Goal: Find specific page/section: Find specific page/section

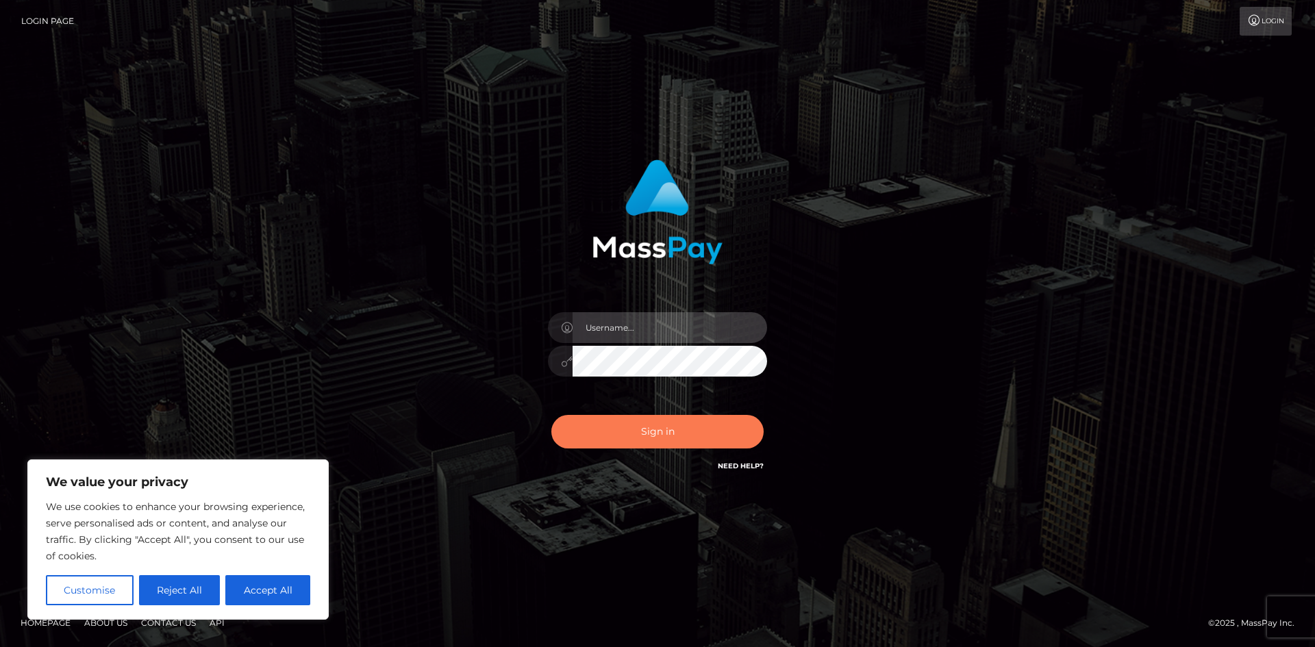
type input "tinan"
click at [693, 431] on button "Sign in" at bounding box center [657, 432] width 212 height 34
type input "tinan"
click at [692, 424] on button "Sign in" at bounding box center [657, 432] width 212 height 34
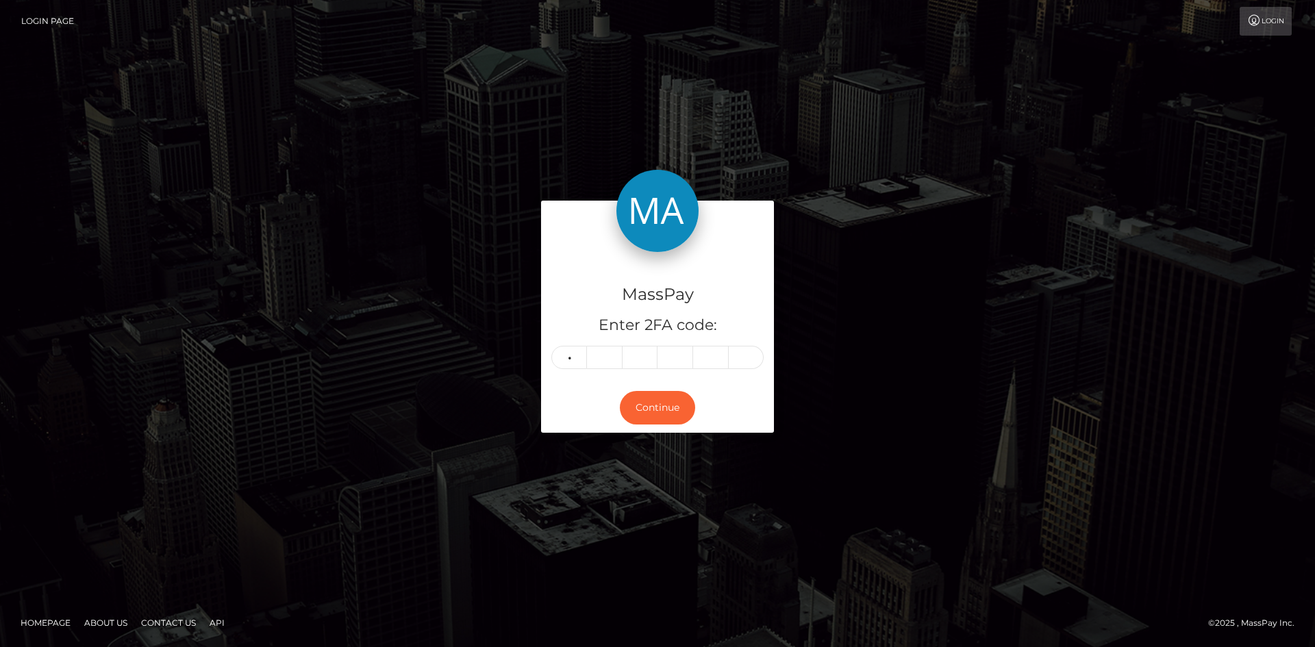
type input "5"
type input "7"
type input "9"
type input "4"
type input "8"
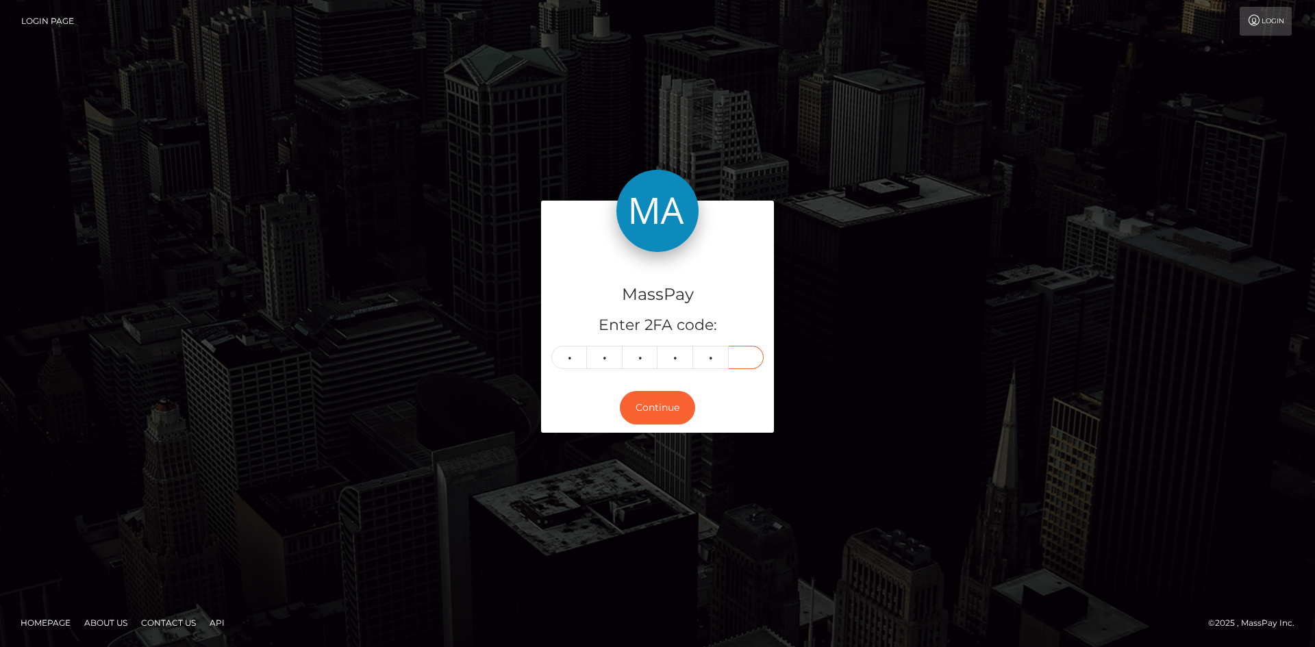
type input "5"
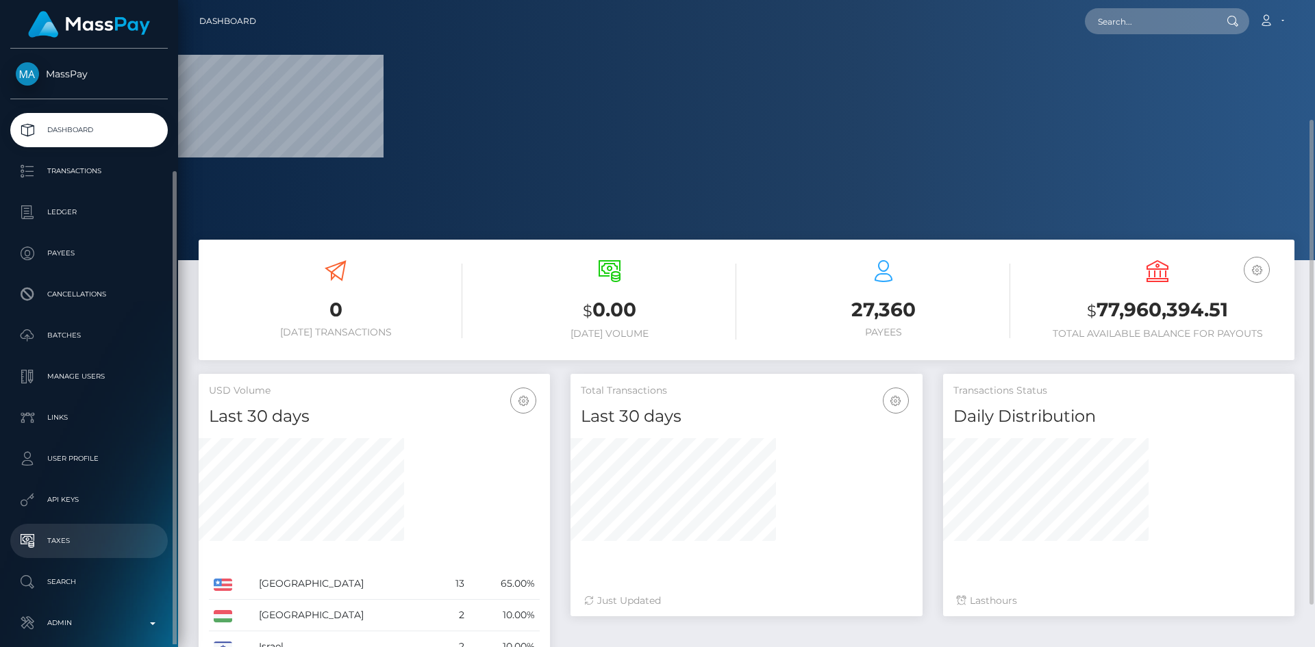
scroll to position [64, 0]
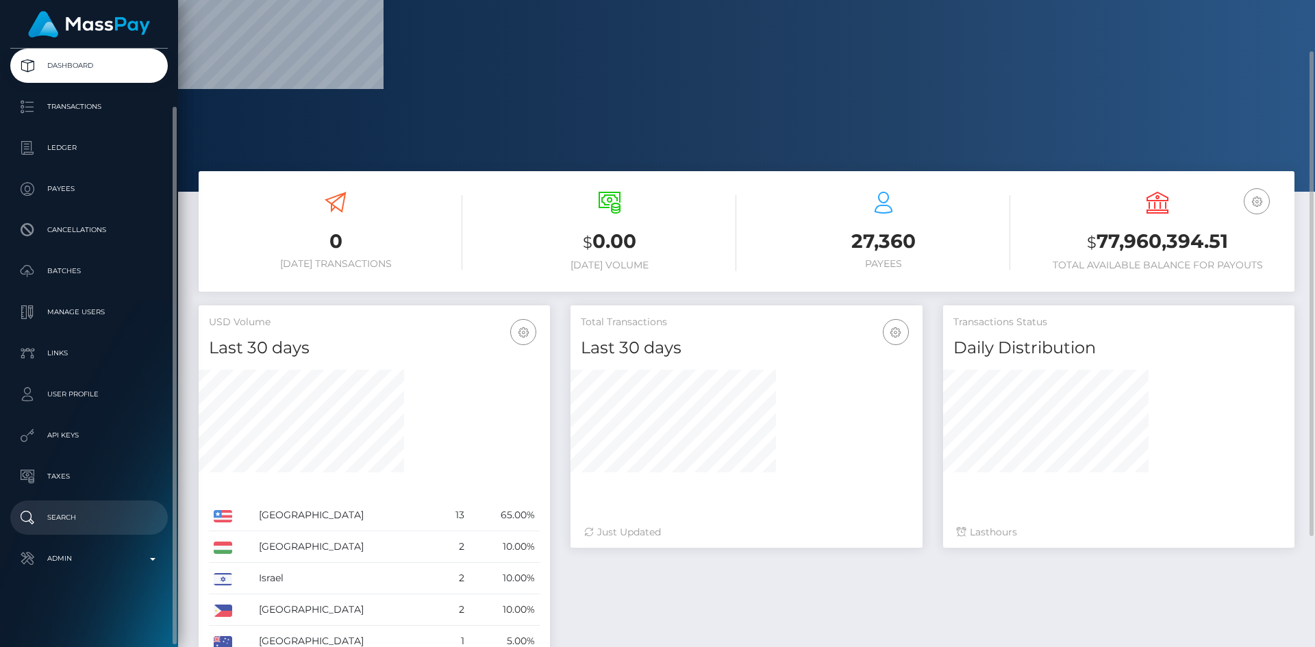
click at [89, 512] on p "Search" at bounding box center [89, 518] width 147 height 21
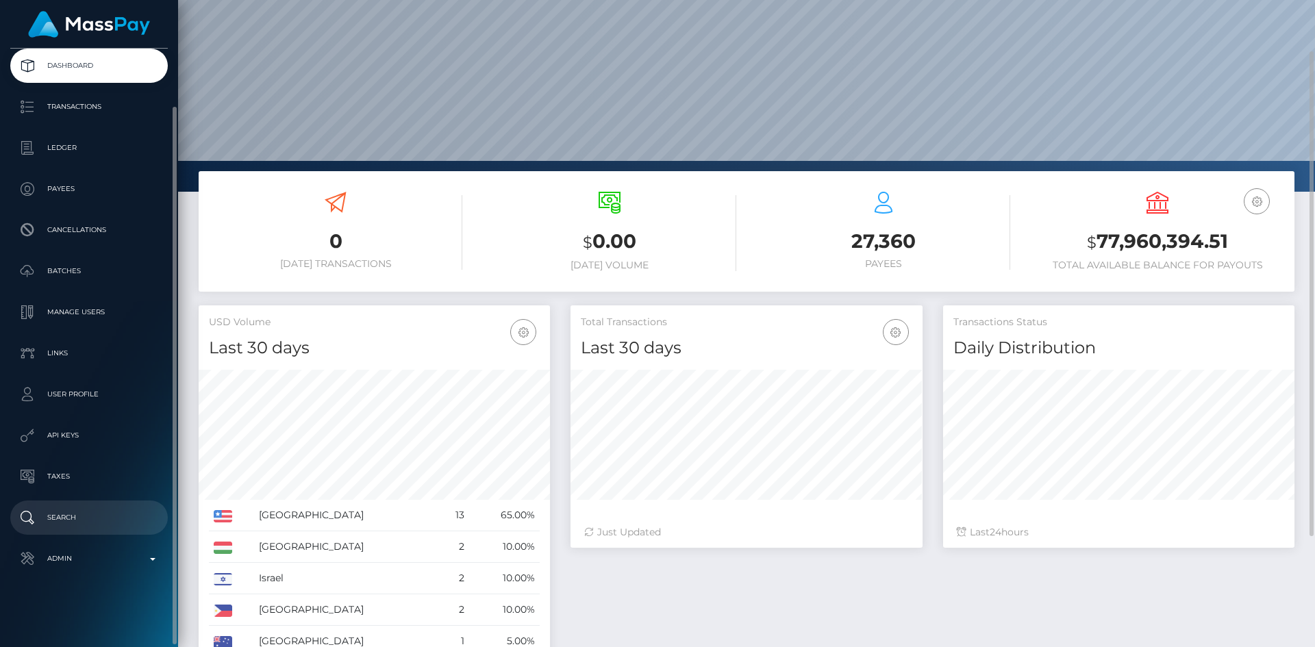
scroll to position [243, 352]
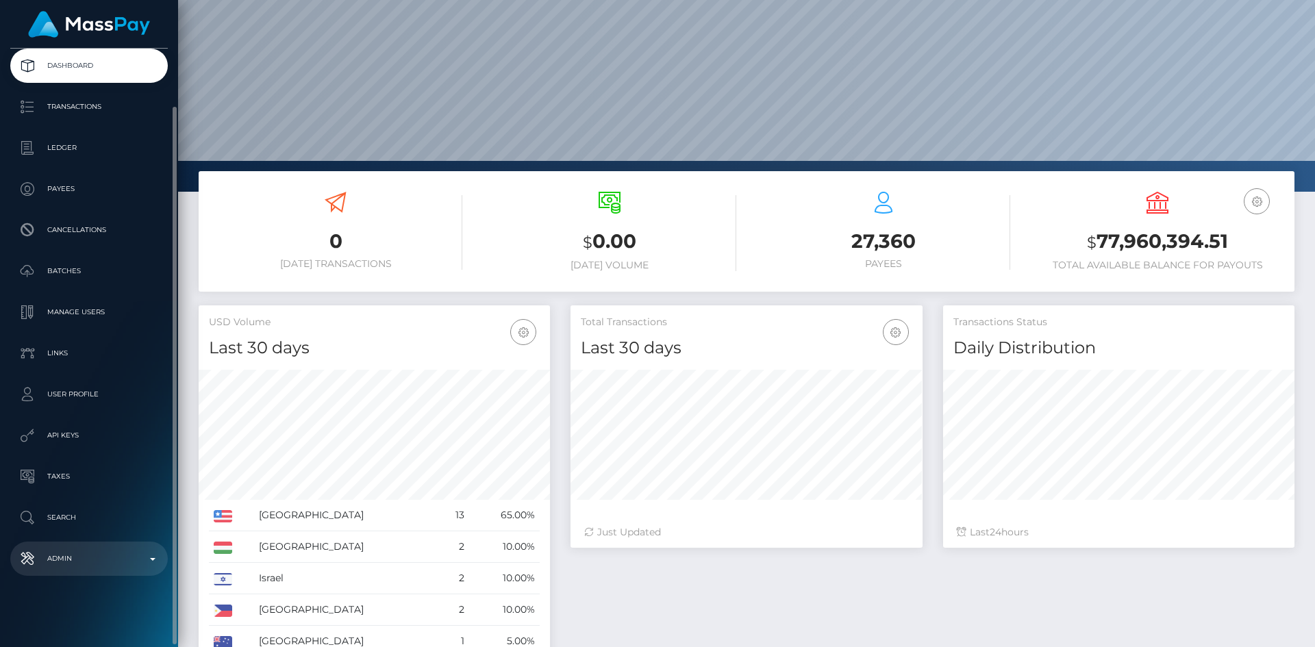
click at [109, 560] on p "Admin" at bounding box center [89, 559] width 147 height 21
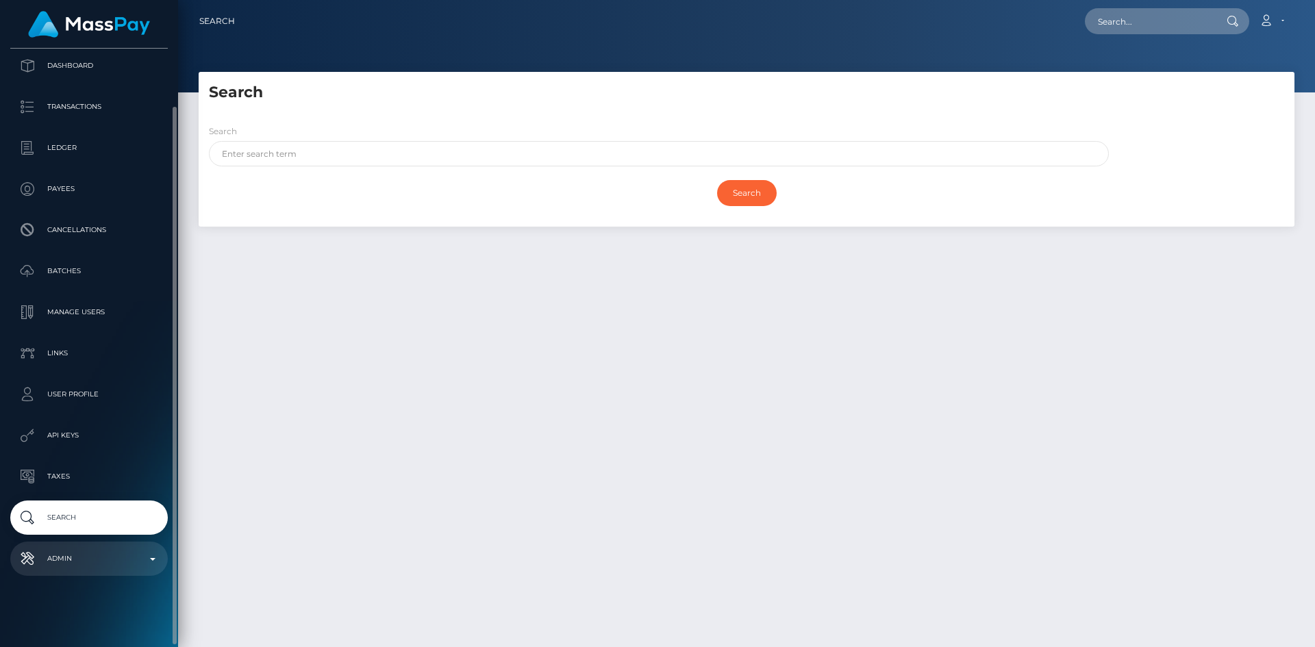
click at [103, 562] on p "Admin" at bounding box center [89, 559] width 147 height 21
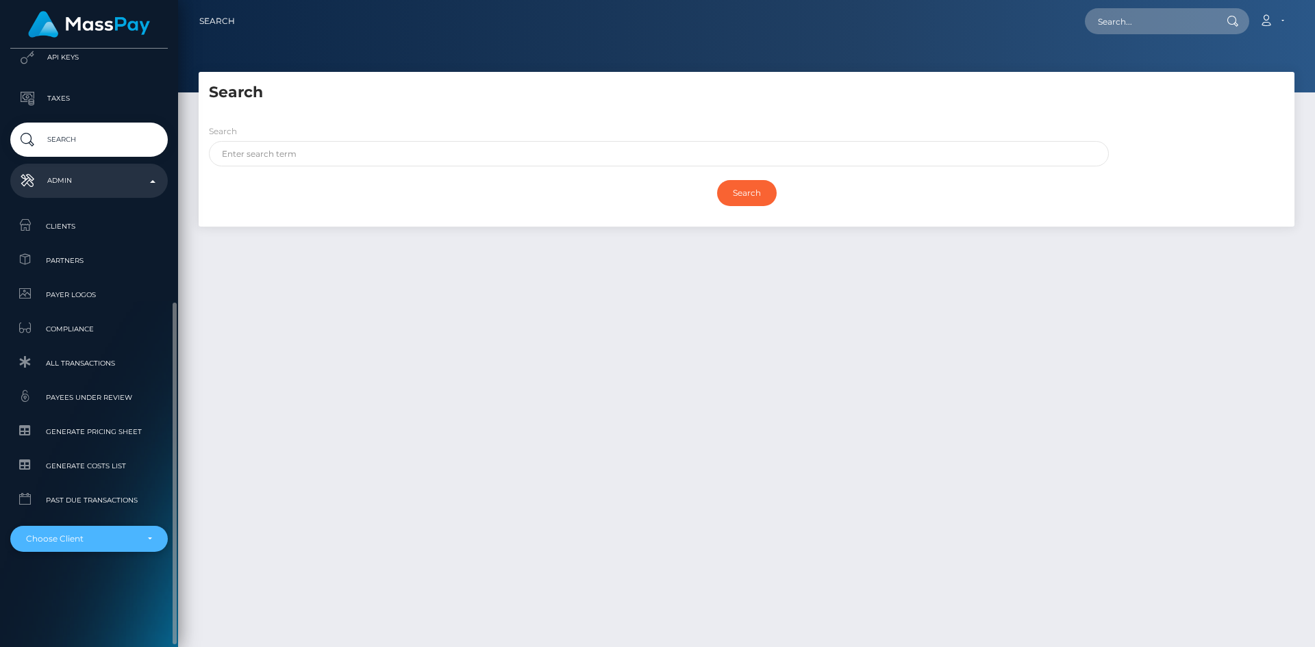
click at [103, 543] on div "Choose Client" at bounding box center [81, 539] width 110 height 11
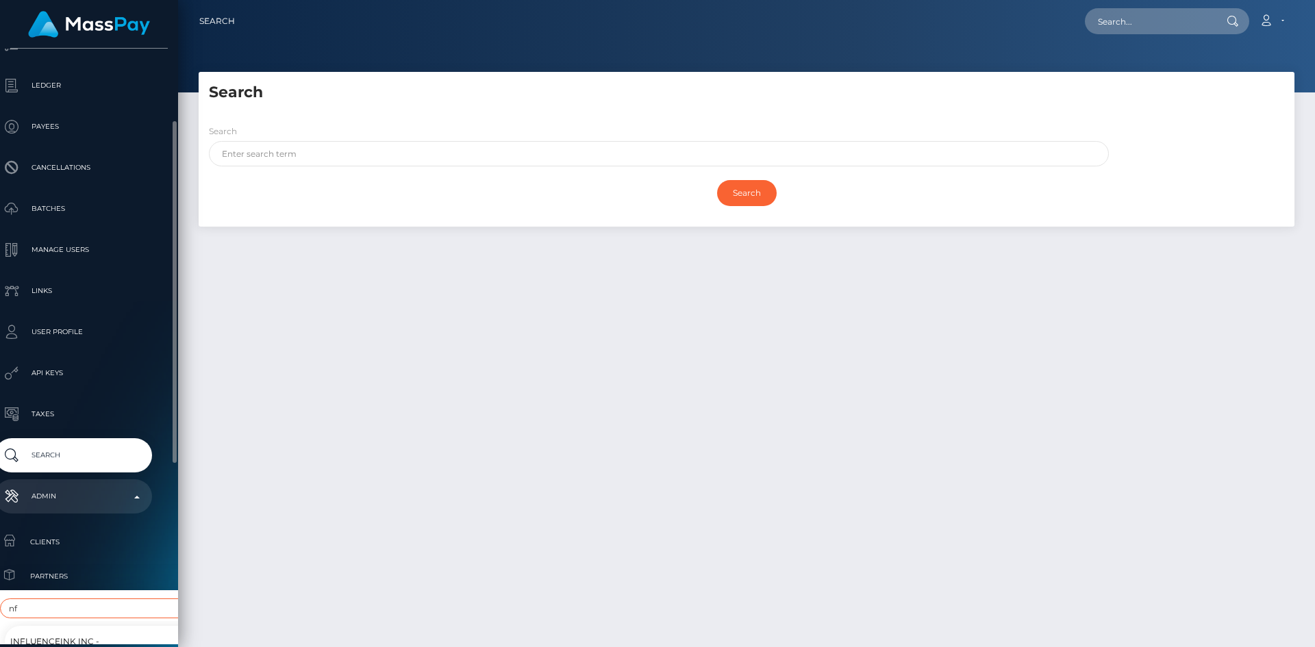
scroll to position [401, 16]
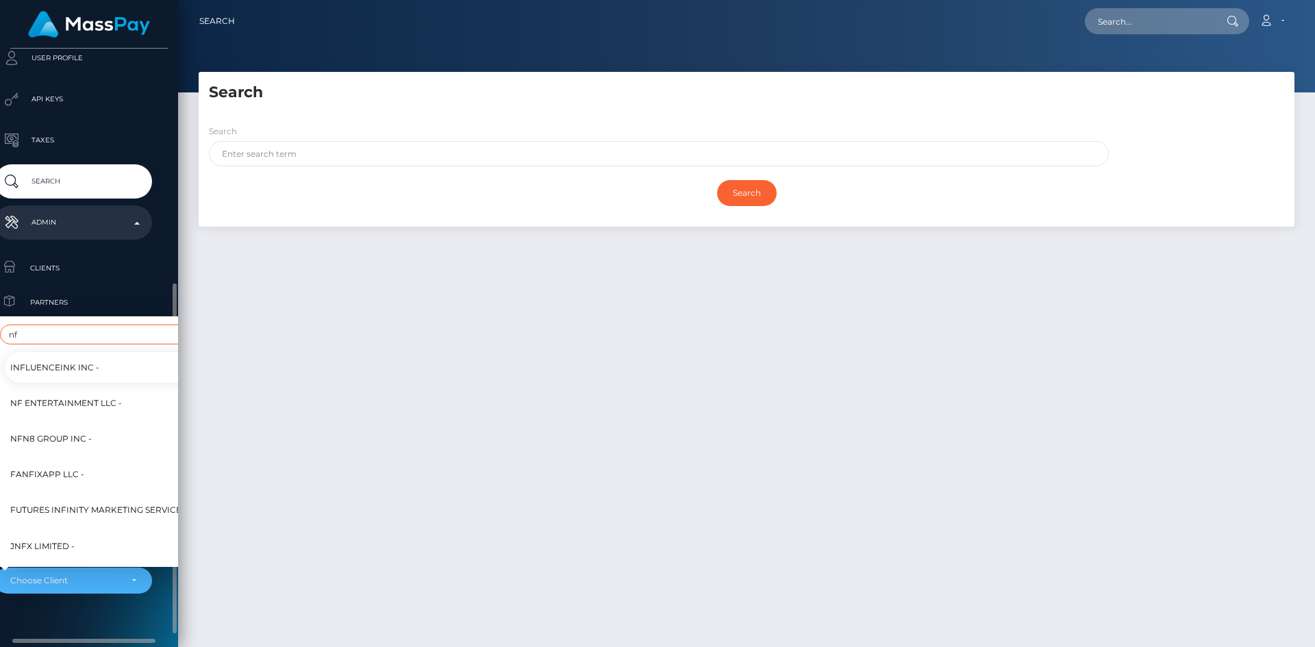
type input "nf"
click at [103, 396] on span "NF Entertainment LLC -" at bounding box center [66, 404] width 112 height 18
select select "60"
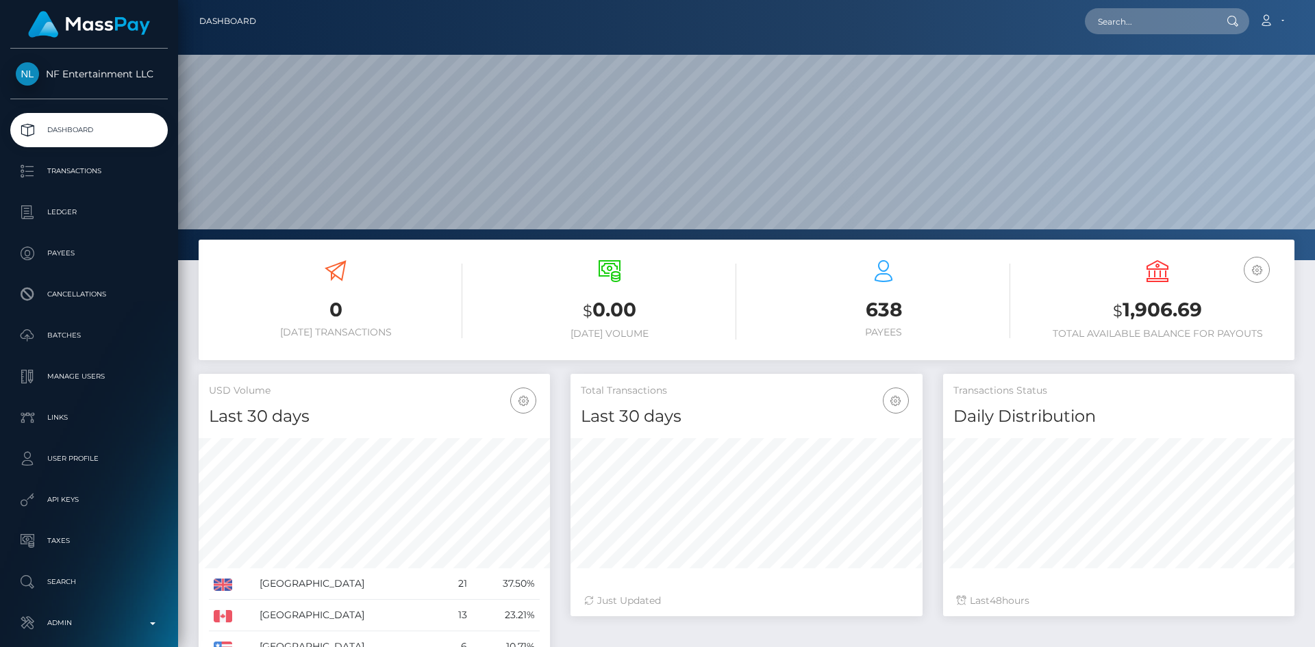
scroll to position [243, 352]
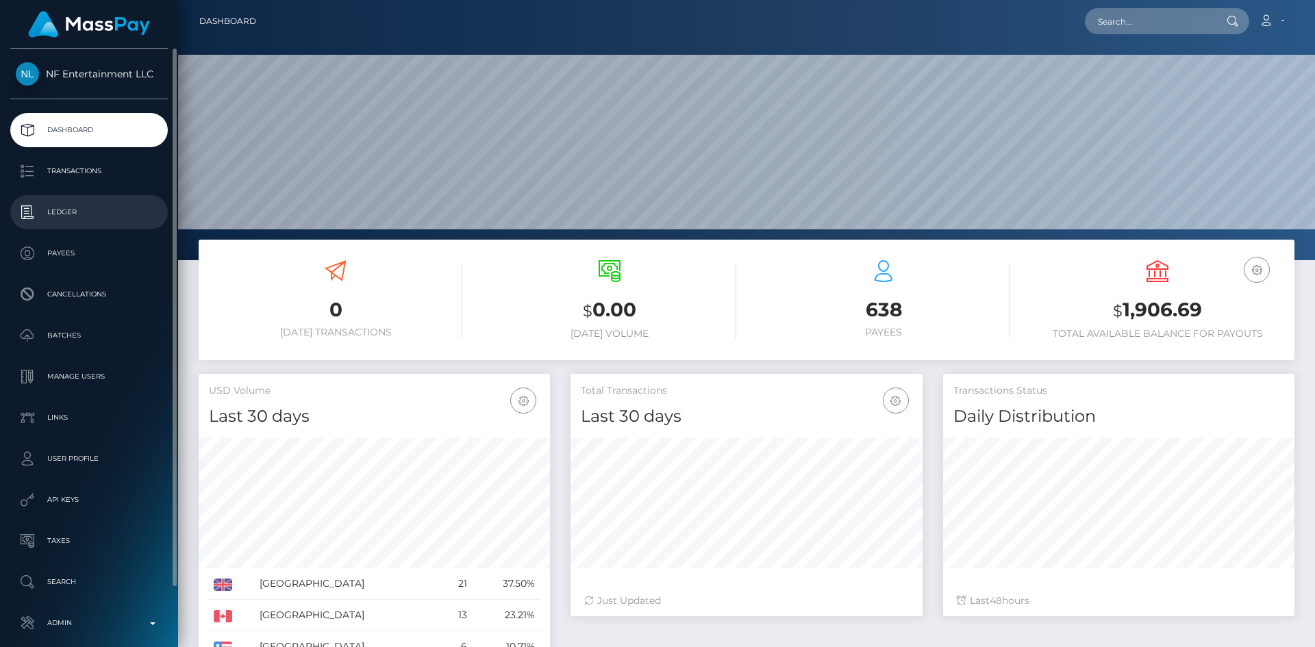
click at [125, 211] on p "Ledger" at bounding box center [89, 212] width 147 height 21
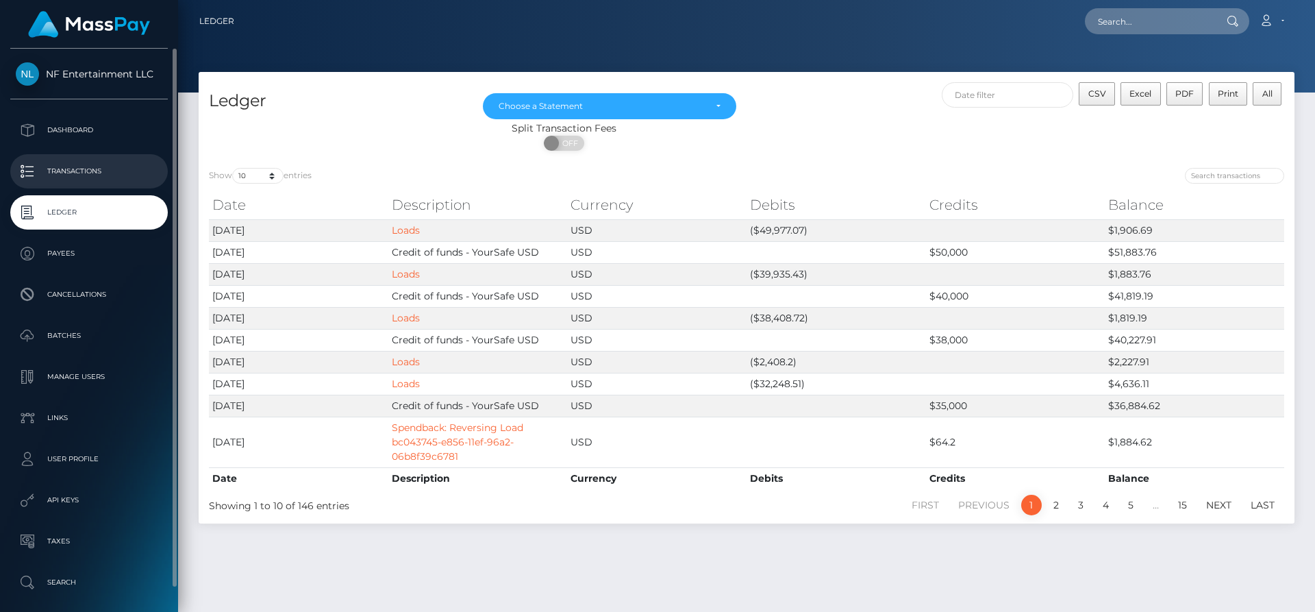
click at [91, 173] on p "Transactions" at bounding box center [89, 171] width 147 height 21
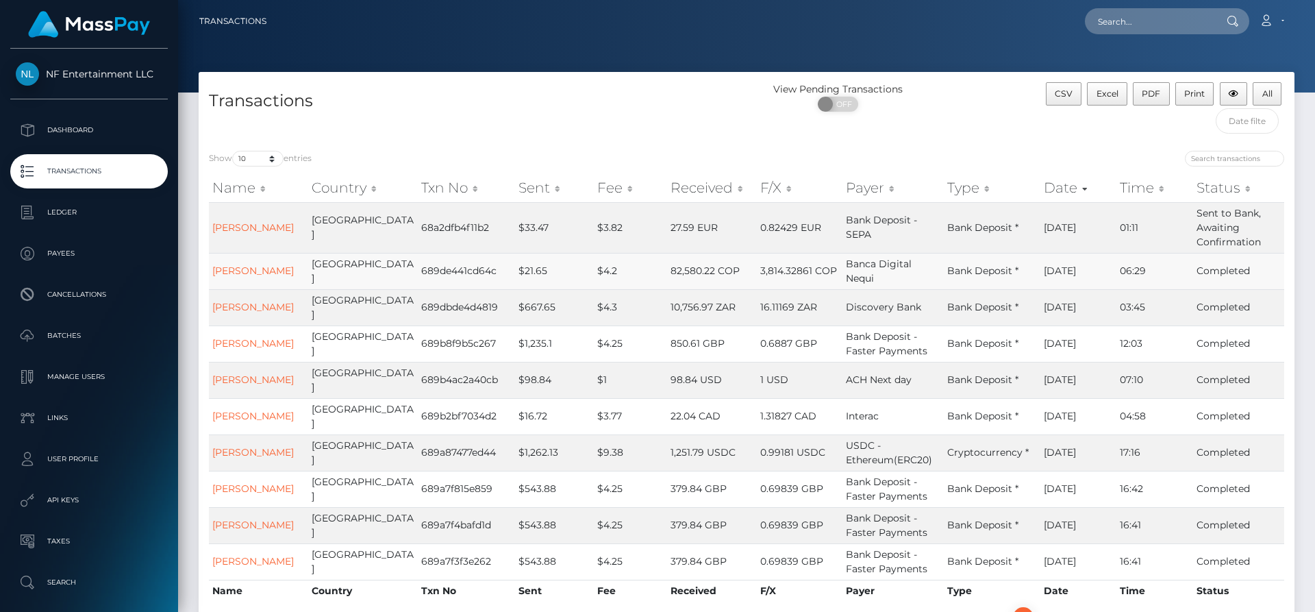
scroll to position [77, 0]
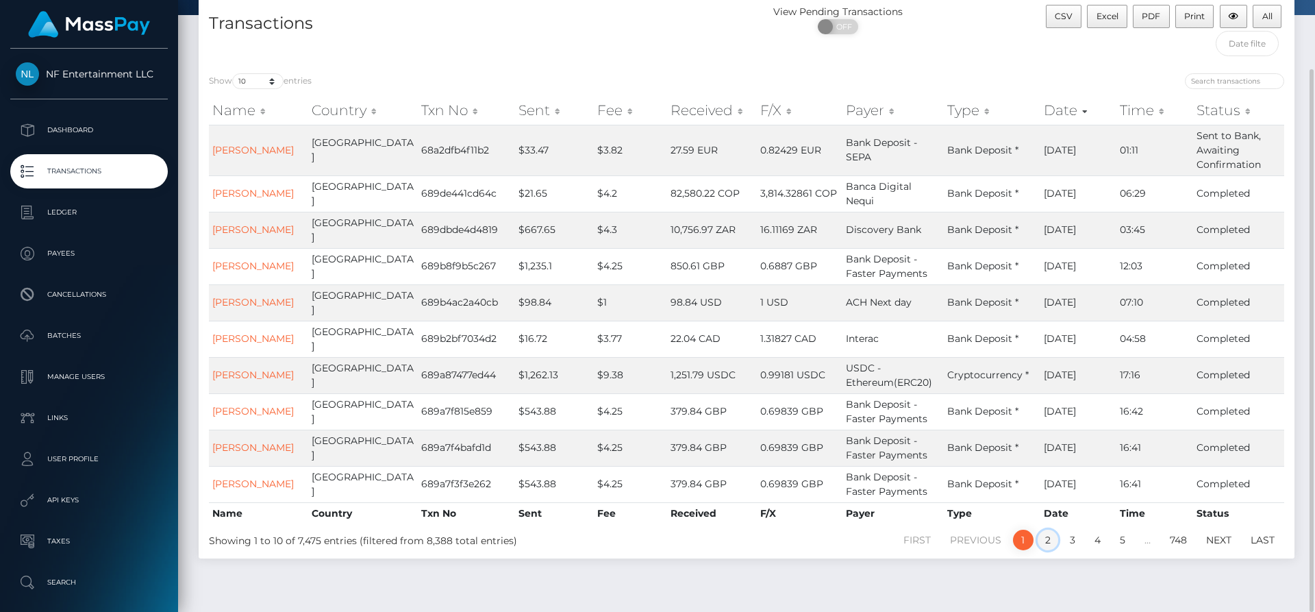
click at [1053, 530] on link "2" at bounding box center [1048, 540] width 21 height 21
click at [1118, 530] on link "5" at bounding box center [1122, 540] width 21 height 21
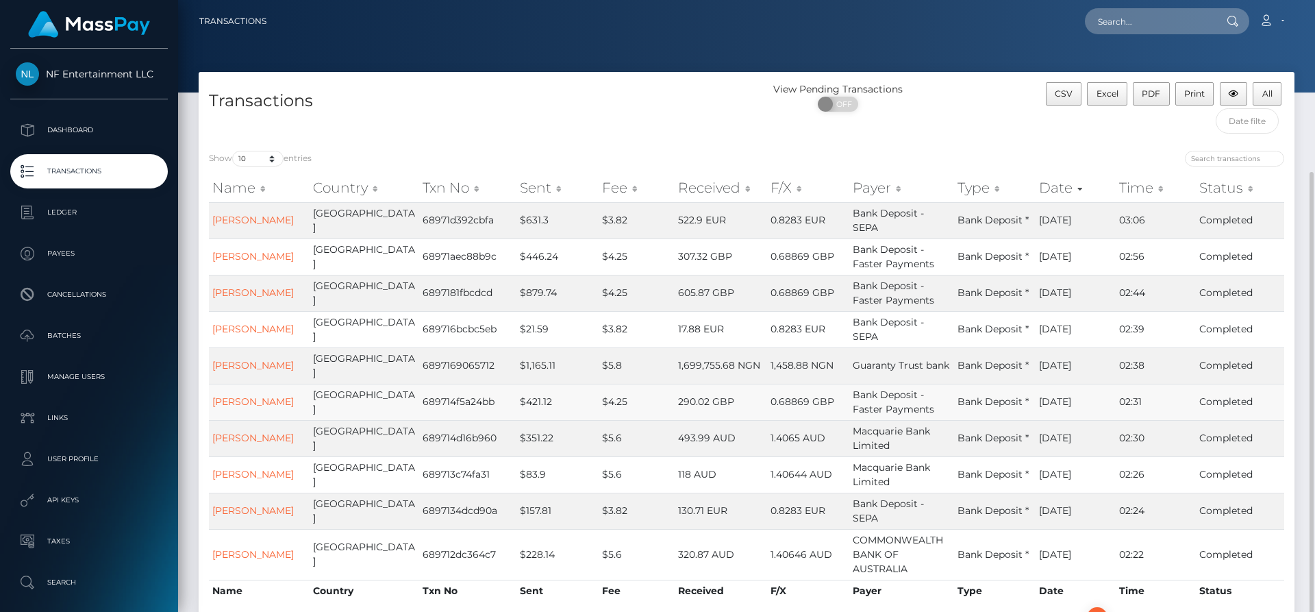
scroll to position [92, 0]
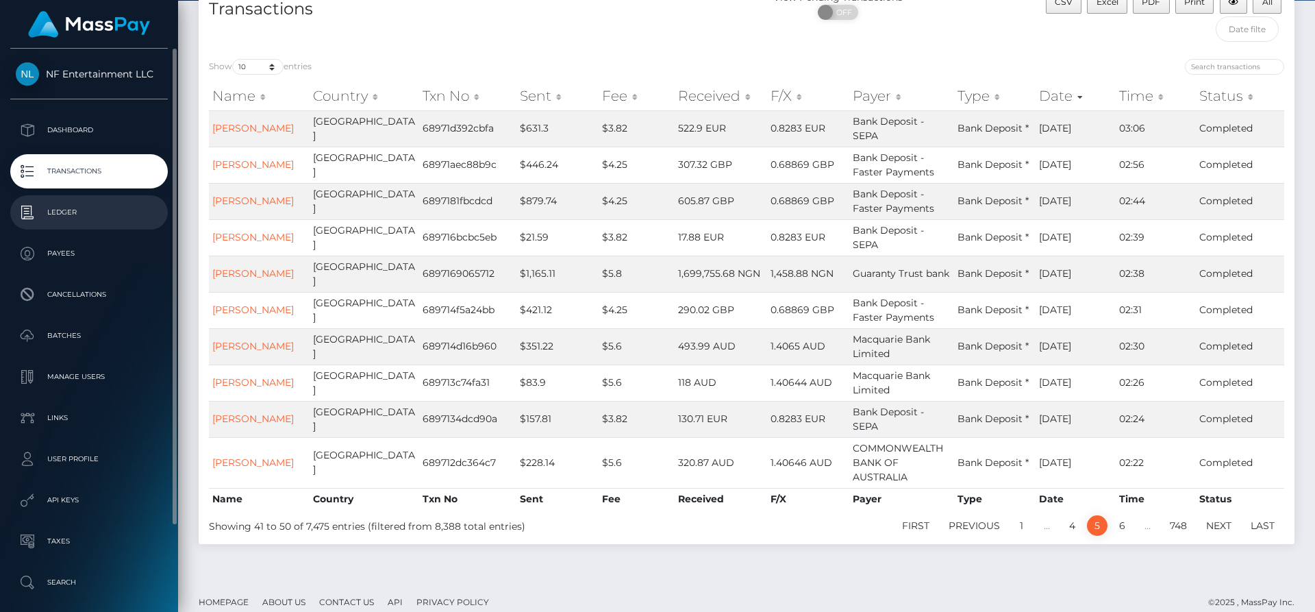
click at [98, 224] on link "Ledger" at bounding box center [89, 212] width 158 height 34
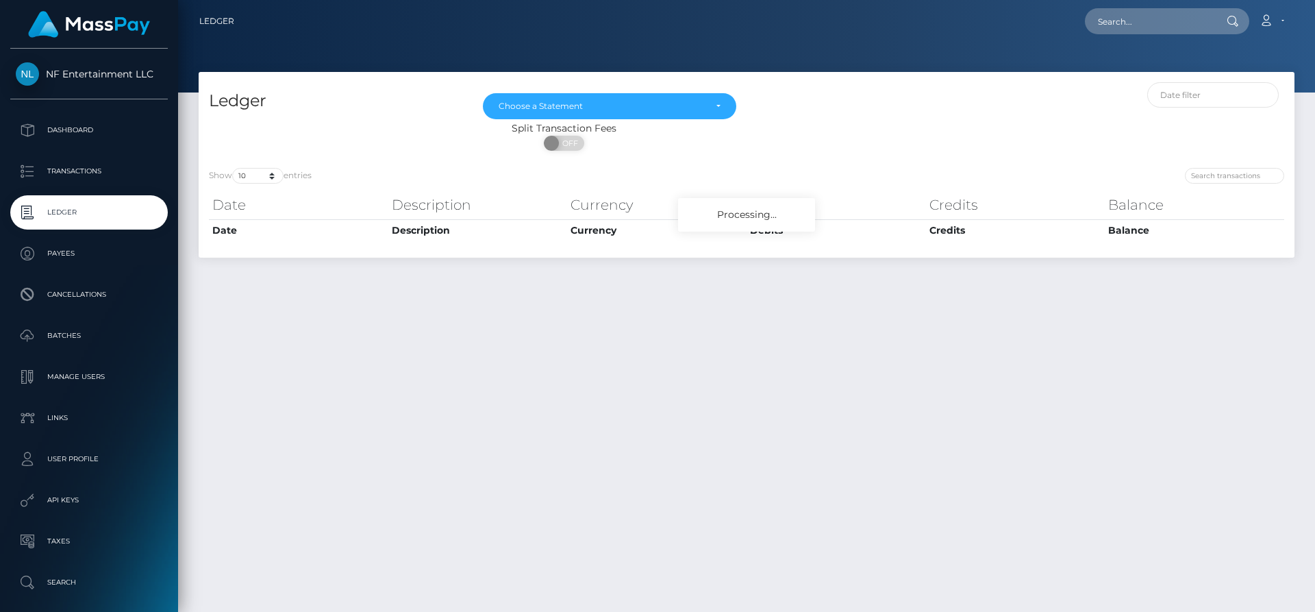
select select
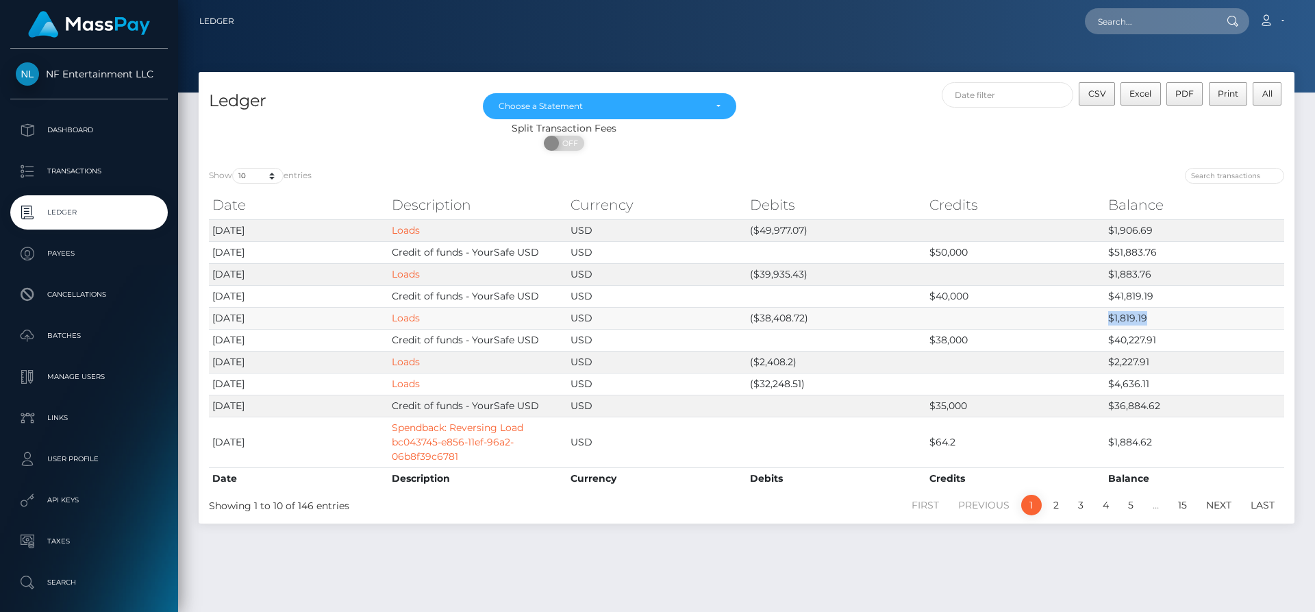
drag, startPoint x: 1151, startPoint y: 321, endPoint x: 1103, endPoint y: 321, distance: 48.0
click at [1103, 321] on tr "[DATE] Loads USD ($38,408.72) $1,819.19" at bounding box center [746, 318] width 1075 height 22
